Goal: Task Accomplishment & Management: Manage account settings

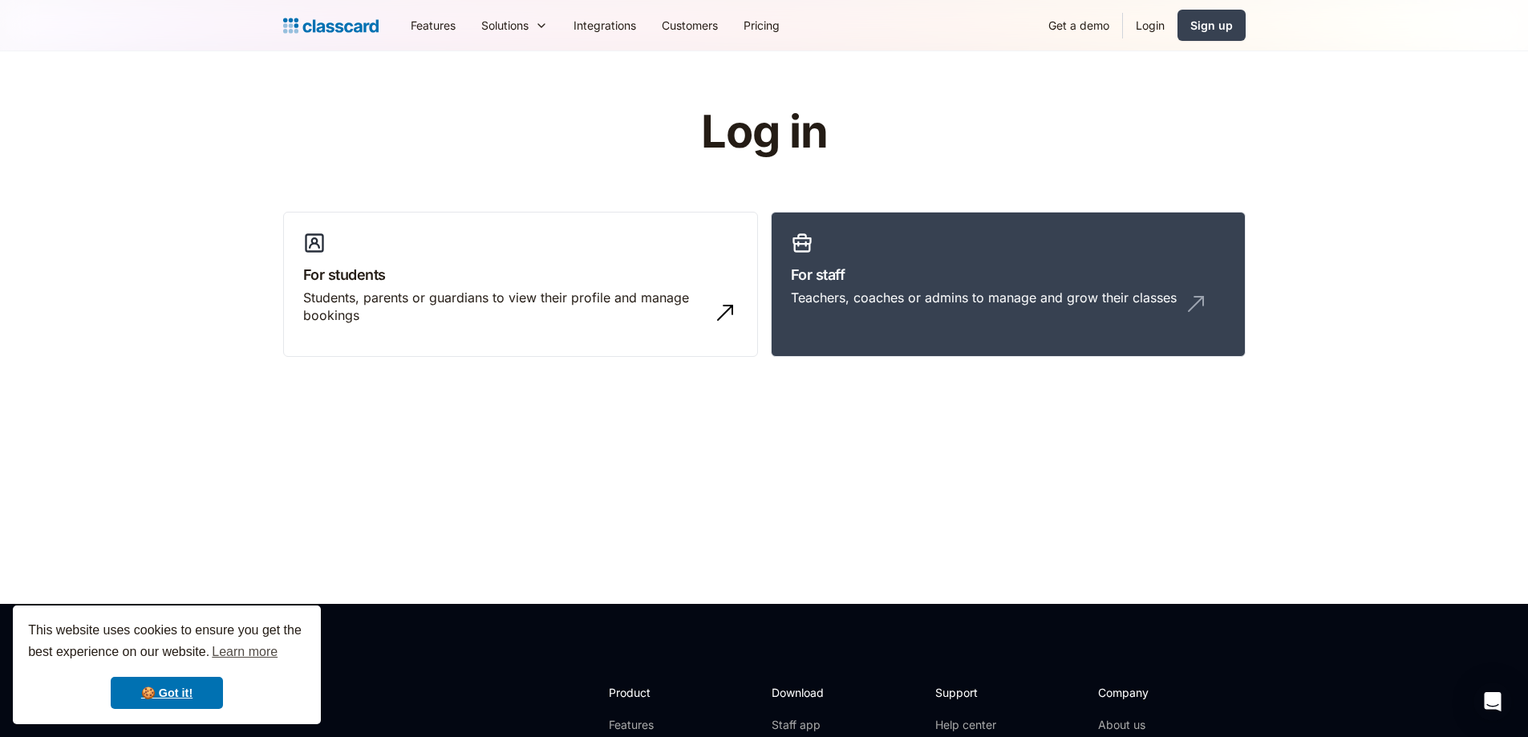
click at [1152, 29] on link "Login" at bounding box center [1150, 25] width 55 height 36
click at [1150, 24] on link "Login" at bounding box center [1150, 25] width 55 height 36
click at [353, 265] on h3 "For students" at bounding box center [520, 275] width 435 height 22
